Goal: Find specific page/section: Find specific page/section

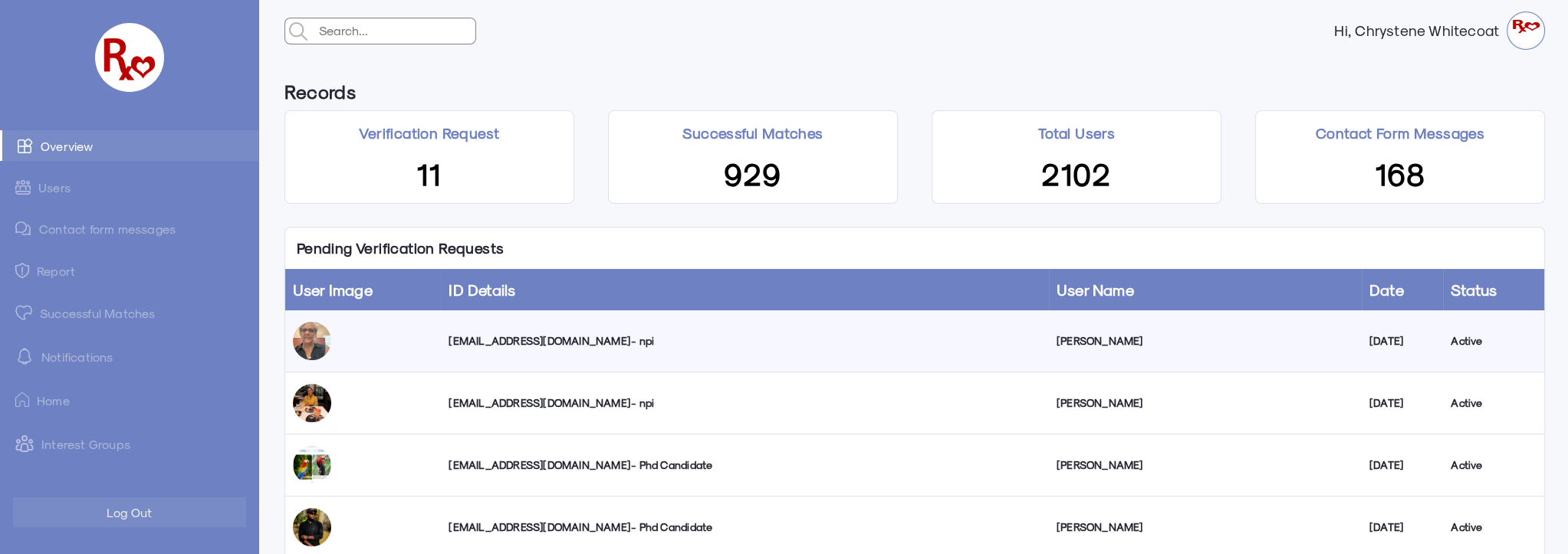
click at [529, 343] on div "[EMAIL_ADDRESS][DOMAIN_NAME] - npi" at bounding box center [744, 341] width 592 height 15
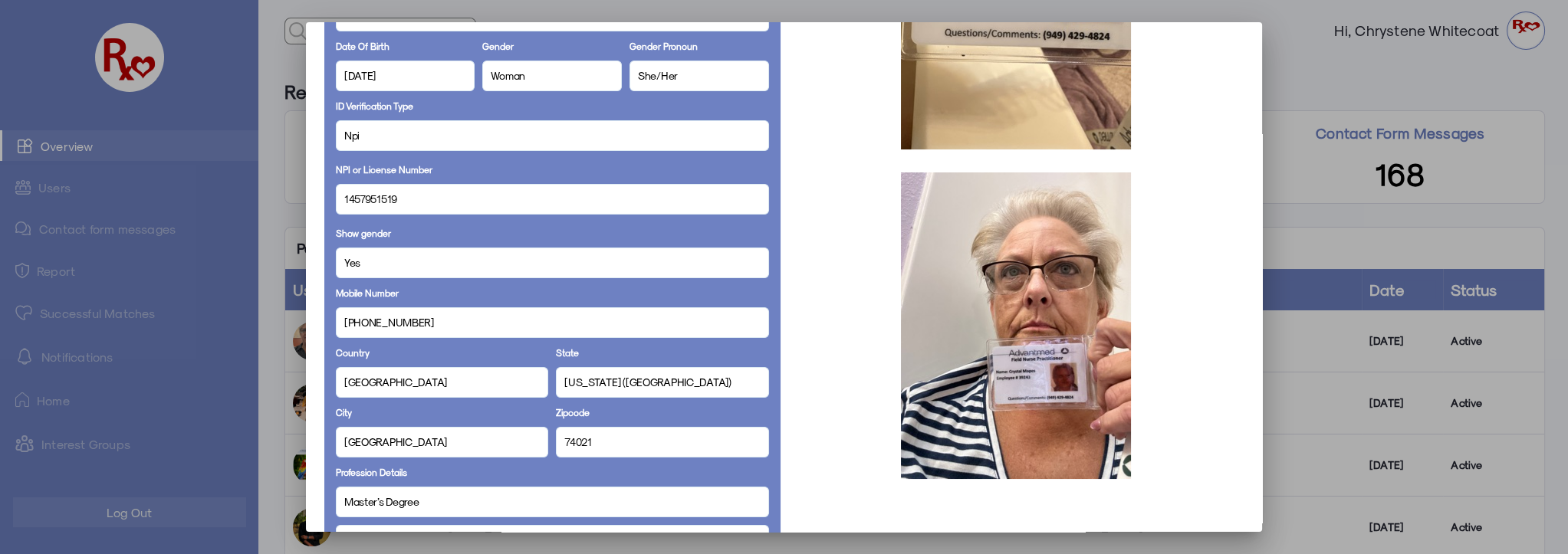
scroll to position [278, 0]
drag, startPoint x: 401, startPoint y: 199, endPoint x: 335, endPoint y: 199, distance: 66.0
click at [336, 199] on div "1457951519" at bounding box center [553, 199] width 433 height 31
copy span "1457951519"
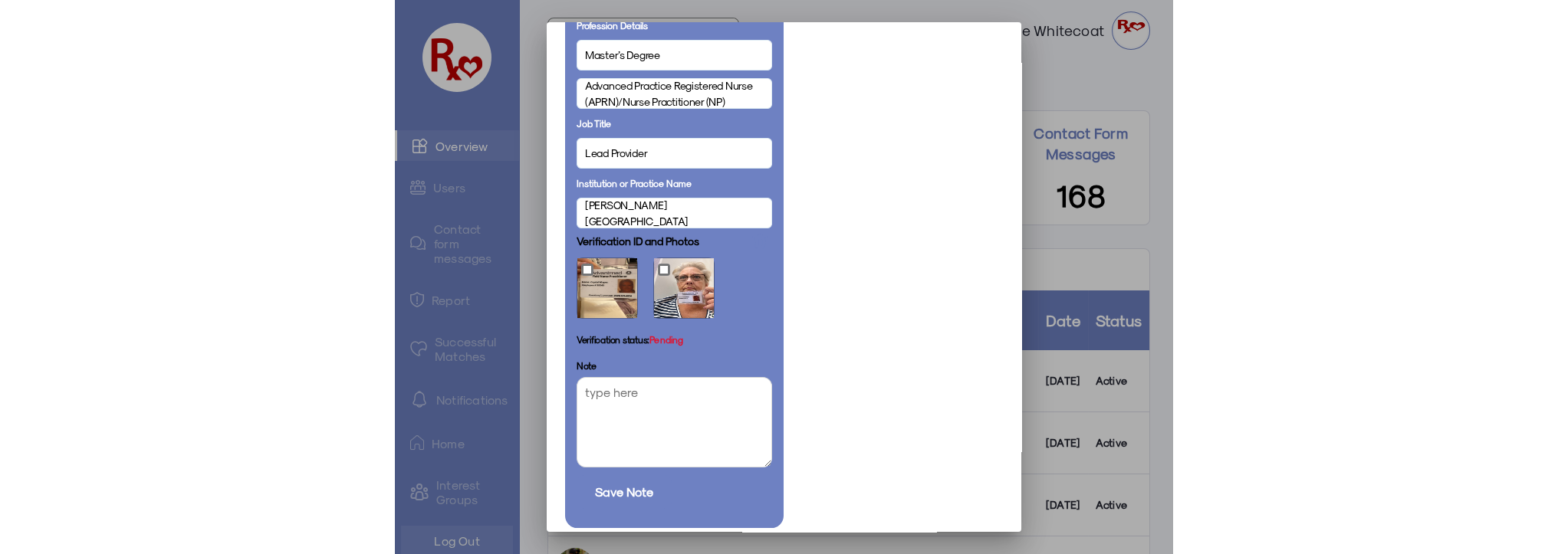
scroll to position [809, 0]
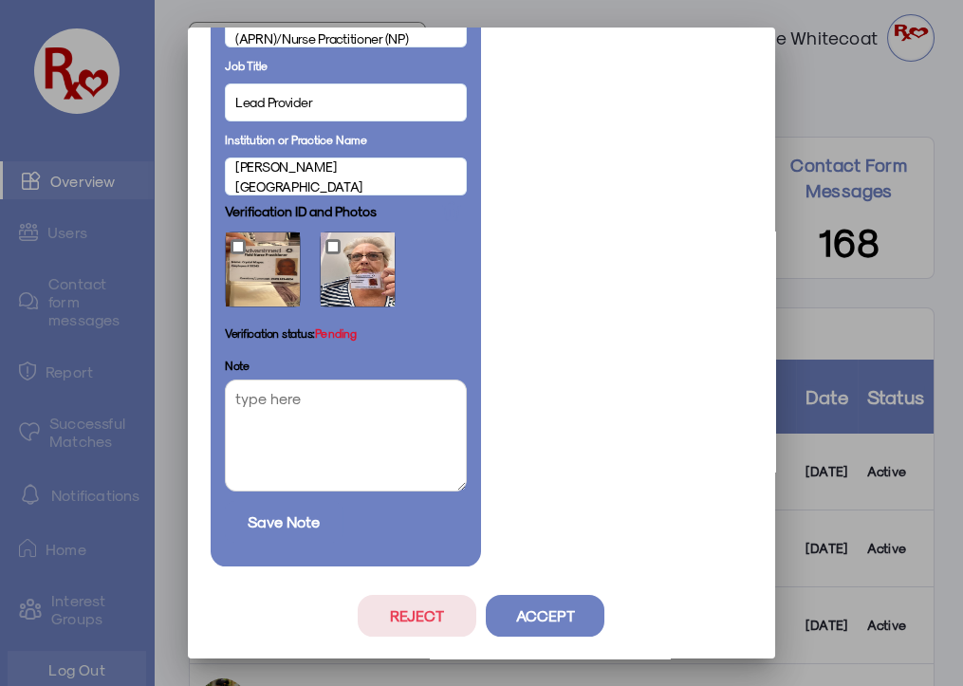
click at [530, 610] on button "Accept" at bounding box center [545, 616] width 119 height 42
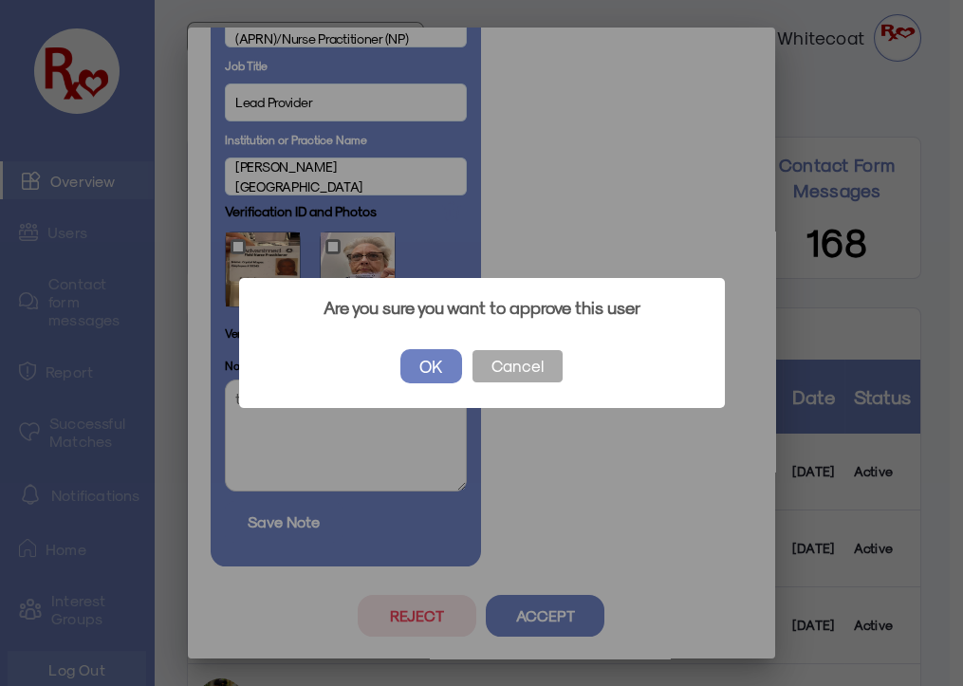
click at [429, 365] on button "OK" at bounding box center [431, 366] width 62 height 34
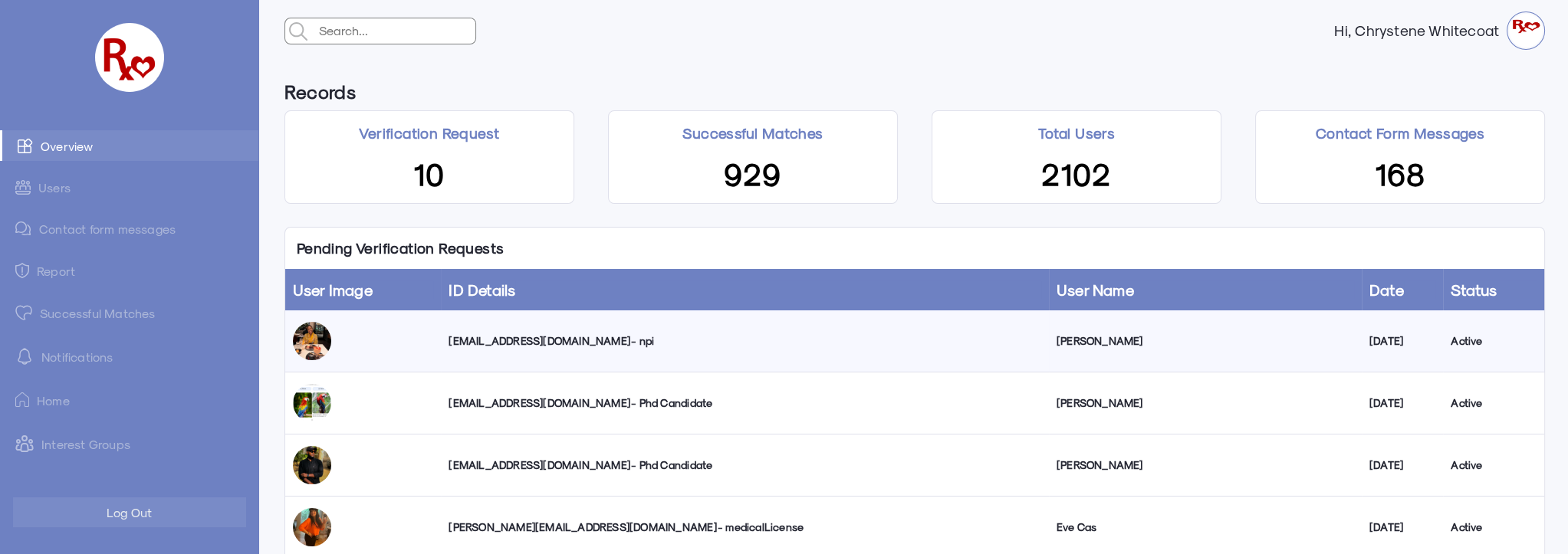
click at [74, 313] on link "Successful Matches" at bounding box center [129, 313] width 259 height 31
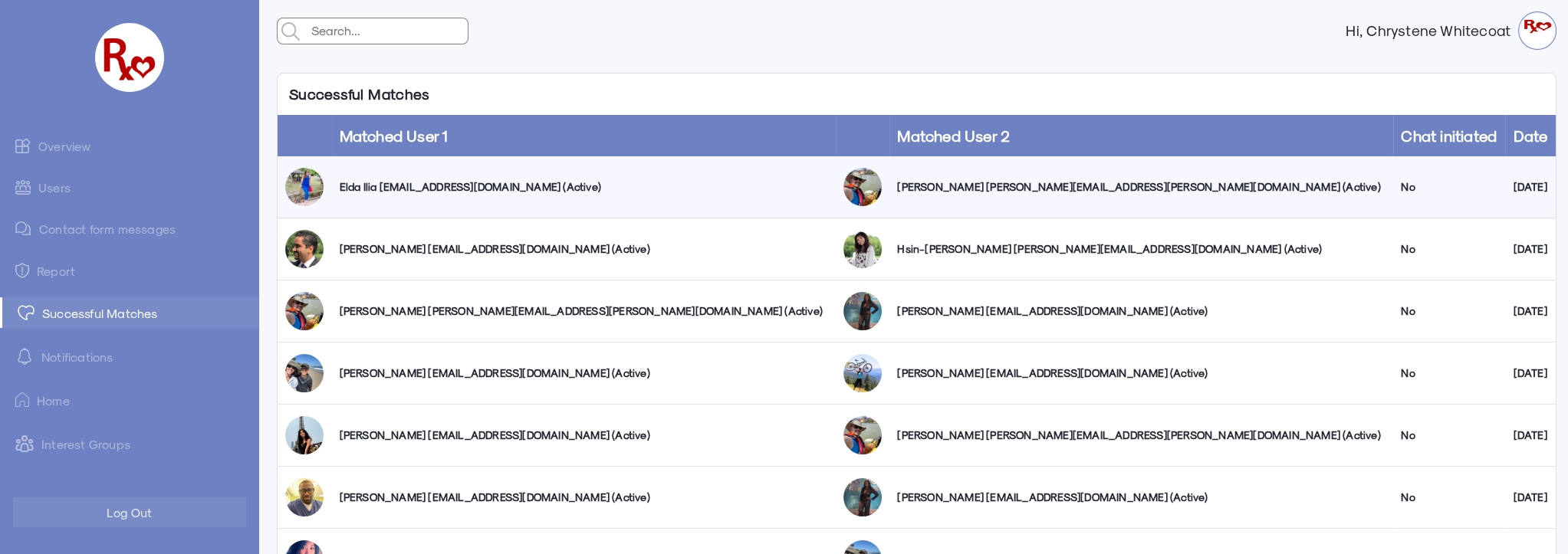
click at [67, 187] on link "Users" at bounding box center [129, 187] width 259 height 30
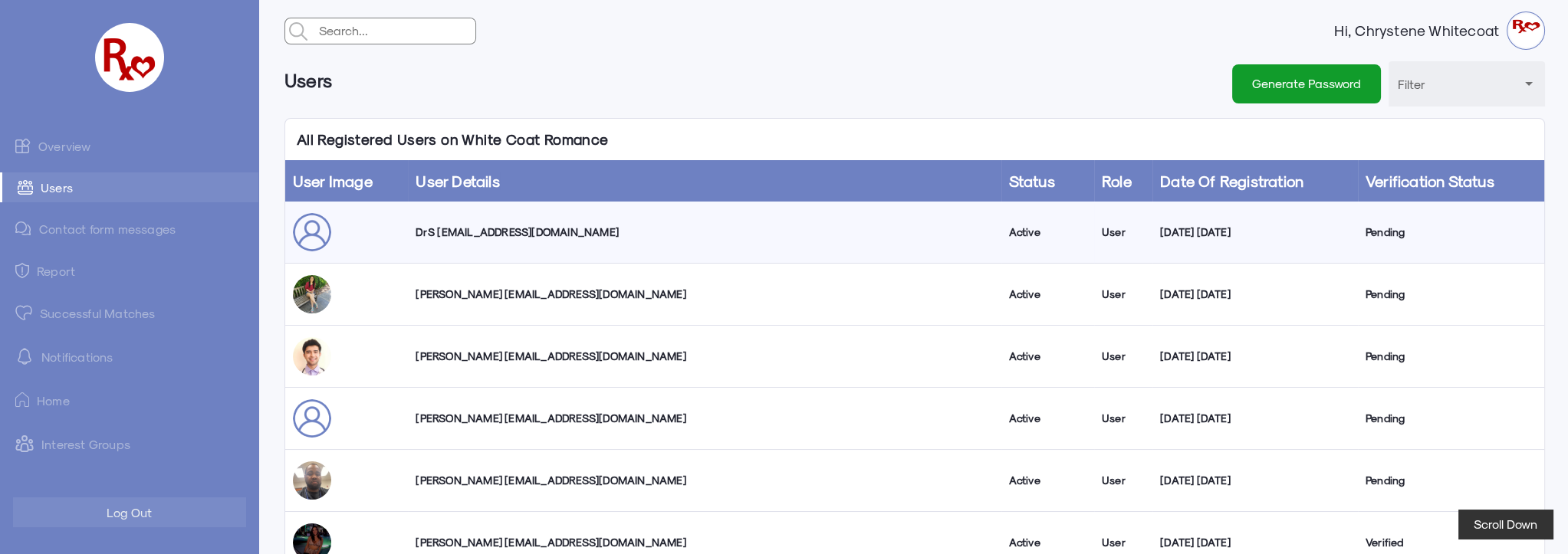
click at [82, 142] on link "Overview" at bounding box center [129, 145] width 259 height 31
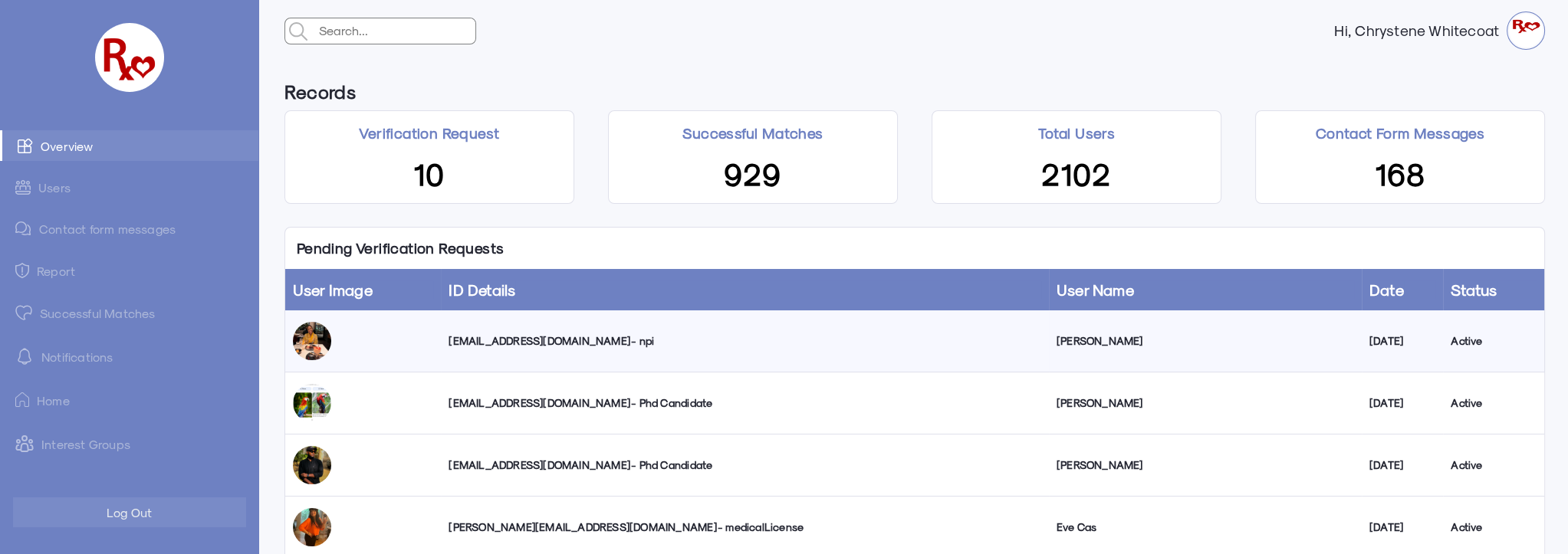
click at [67, 189] on link "Users" at bounding box center [129, 187] width 259 height 30
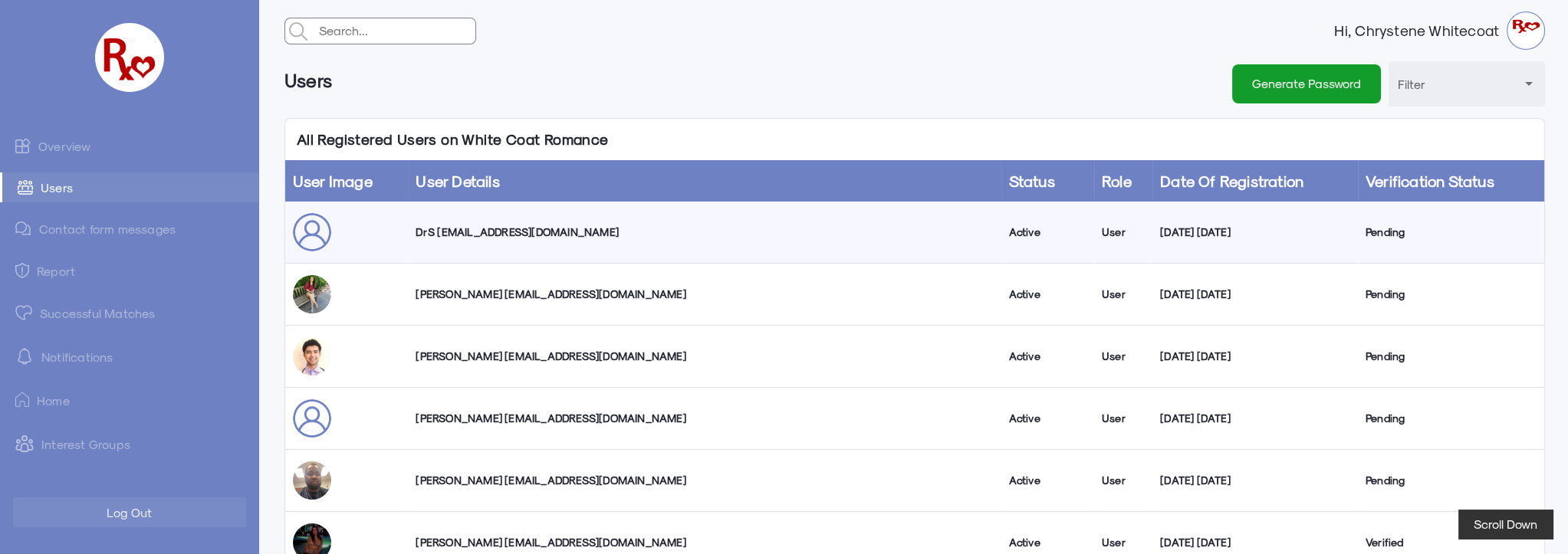
click at [63, 144] on link "Overview" at bounding box center [129, 145] width 259 height 31
